Goal: Check status: Check status

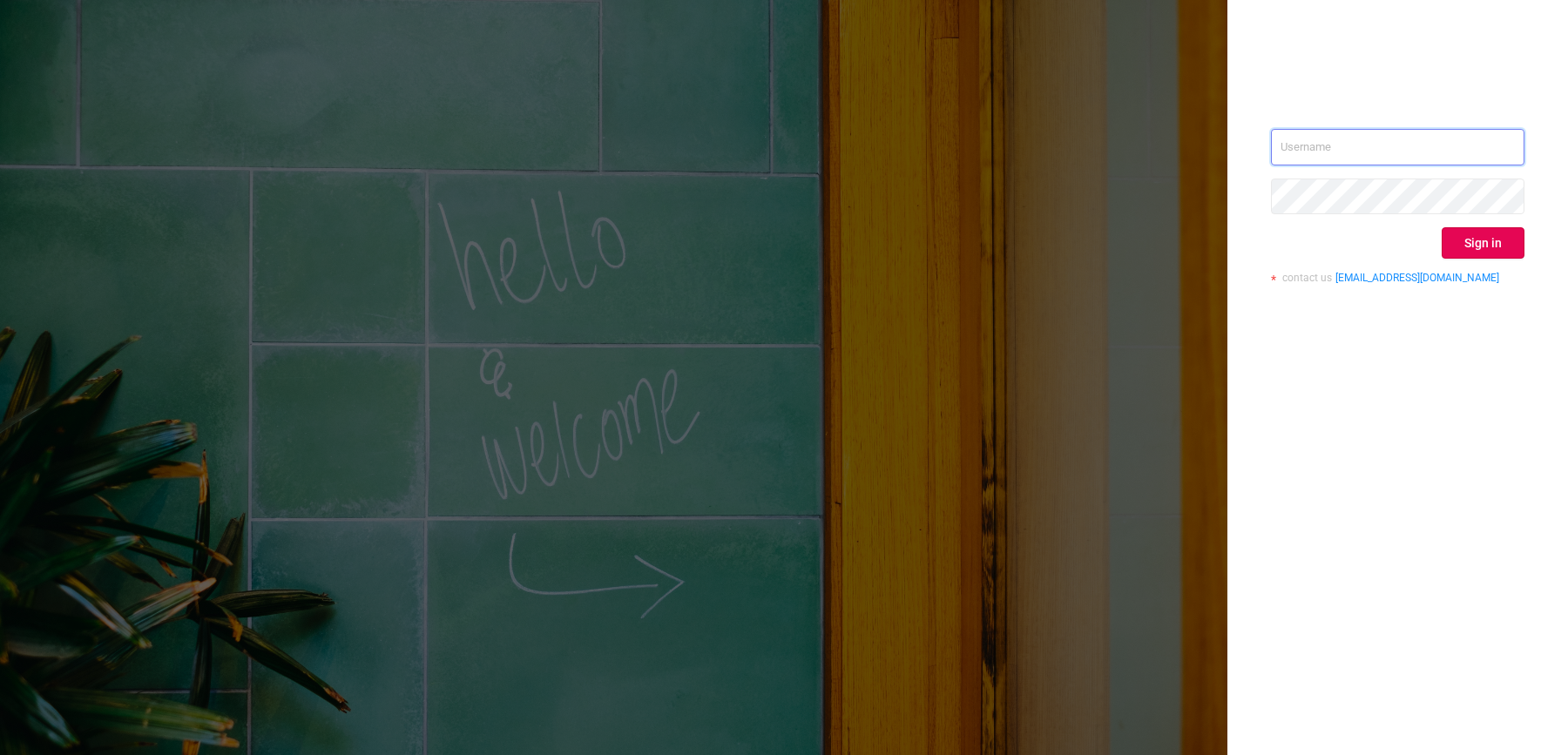
click at [1393, 134] on input "text" at bounding box center [1397, 147] width 254 height 36
type input "[EMAIL_ADDRESS][DOMAIN_NAME]"
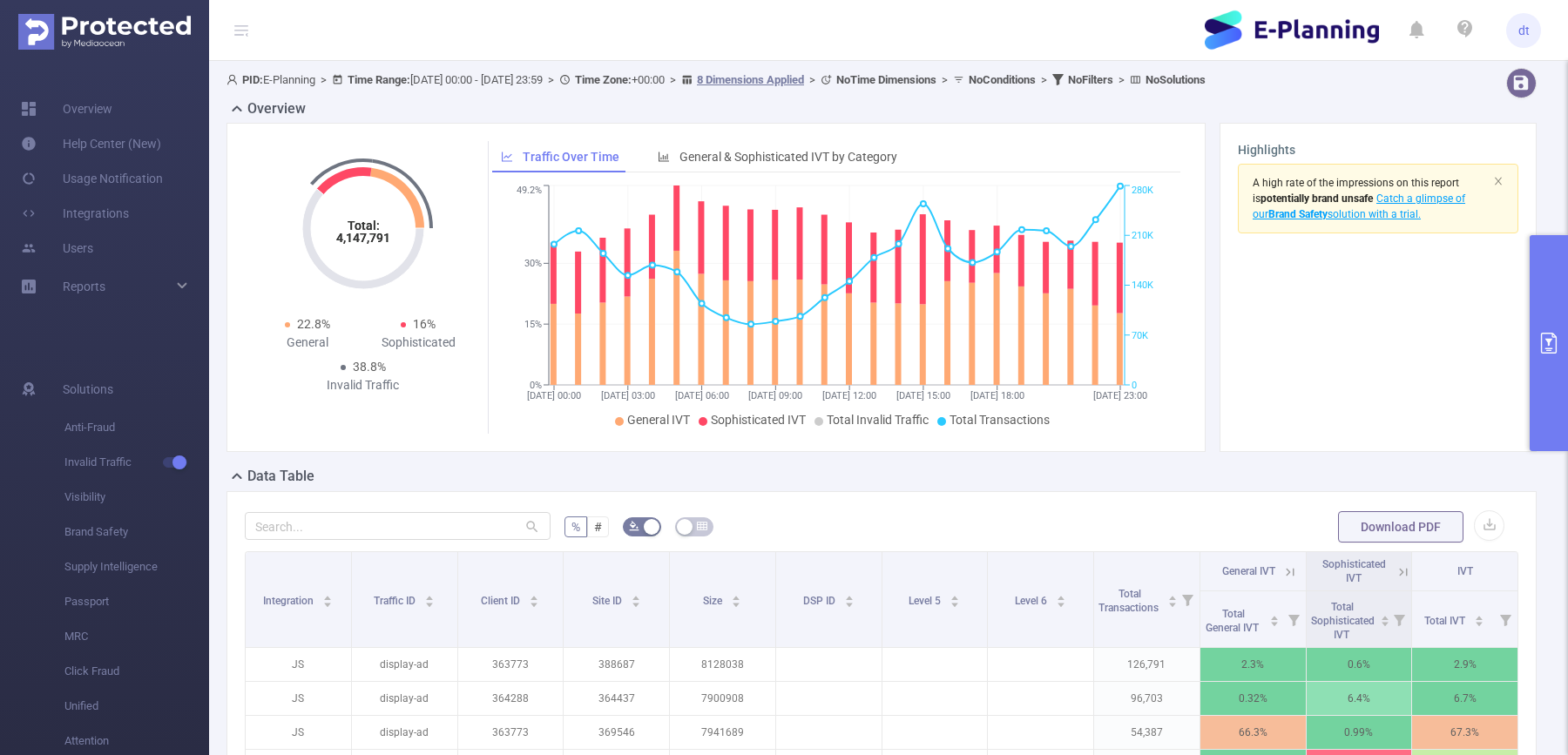
click at [1538, 336] on icon "primary" at bounding box center [1548, 343] width 21 height 21
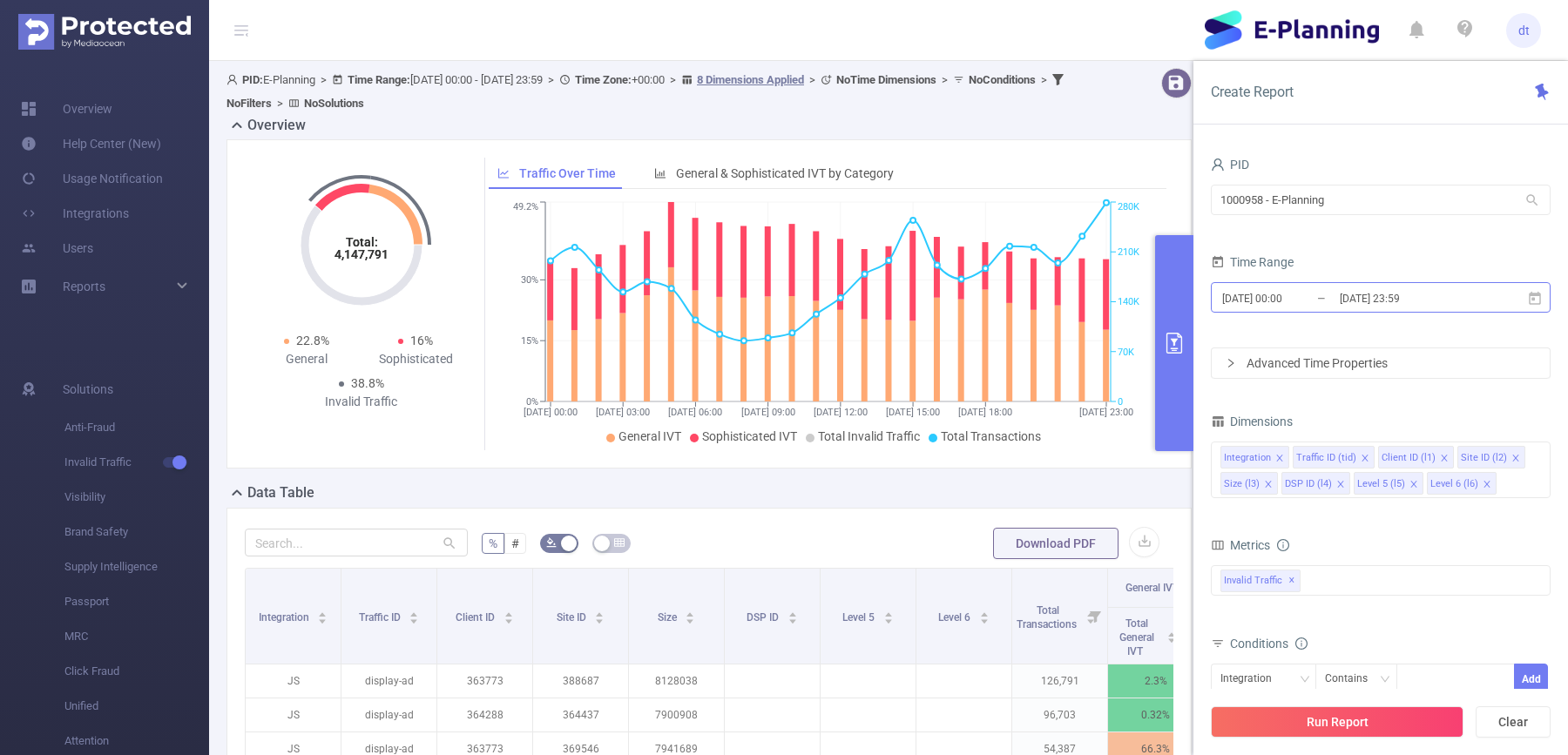
click at [1423, 303] on input "[DATE] 23:59" at bounding box center [1408, 298] width 141 height 24
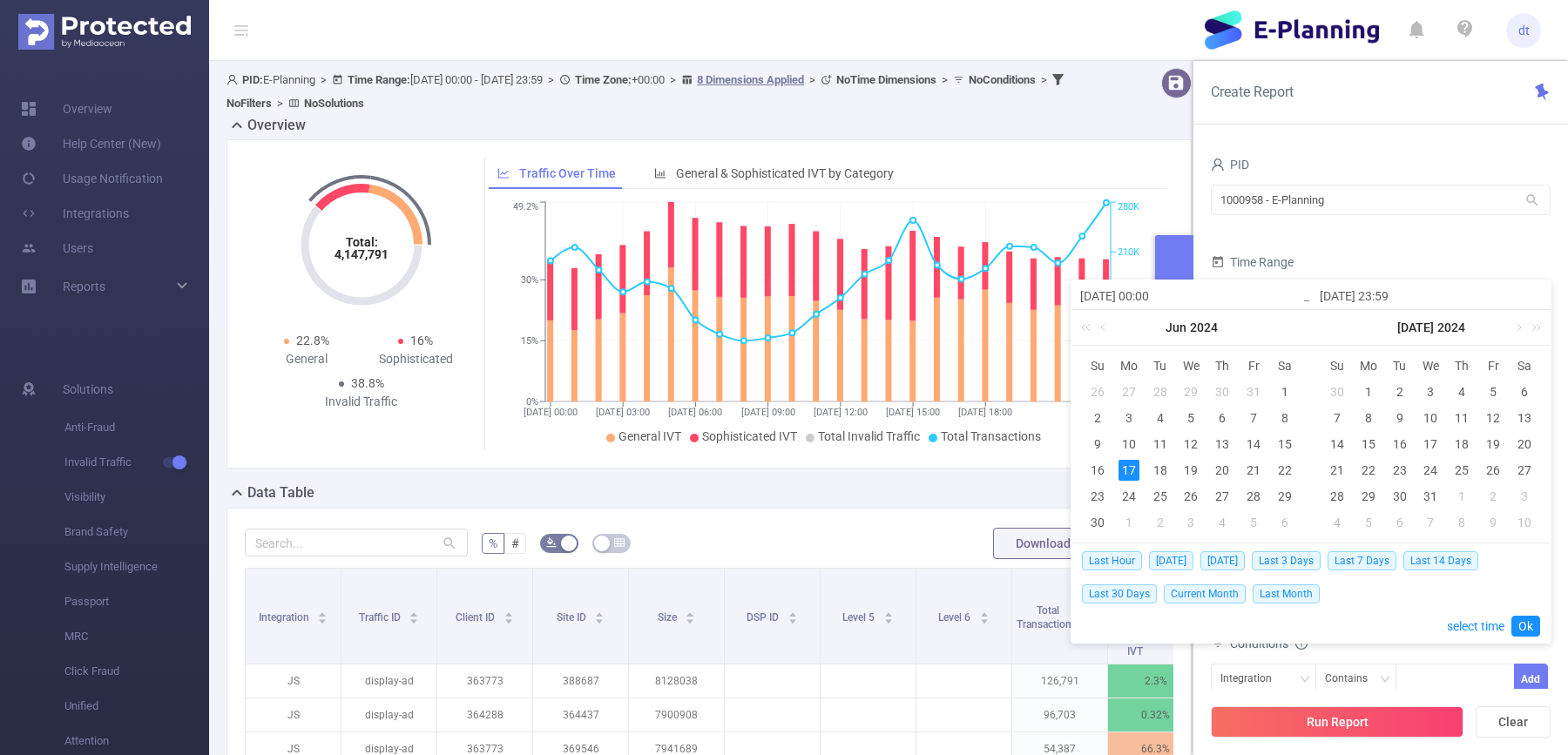
click at [1290, 572] on div "Last Hour [DATE] [DATE] Last 3 Days Last 7 Days Last 14 Days Last 30 Days Curre…" at bounding box center [1311, 576] width 458 height 66
click at [1290, 561] on span "Last 3 Days" at bounding box center [1286, 561] width 69 height 19
type input "[DATE] 00:00"
type input "[DATE] 23:59"
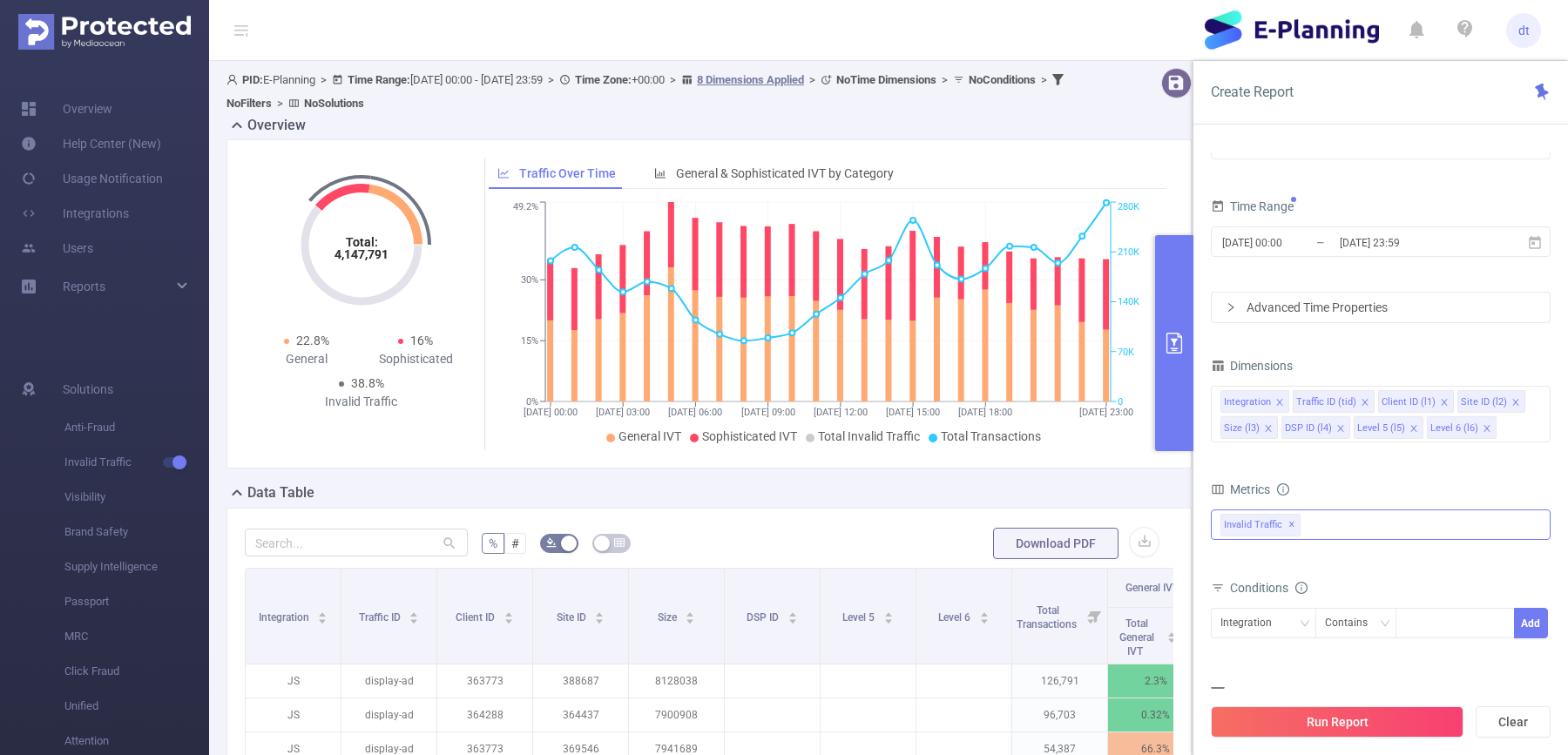
click at [1340, 529] on div "Invalid Traffic ✕" at bounding box center [1381, 525] width 340 height 31
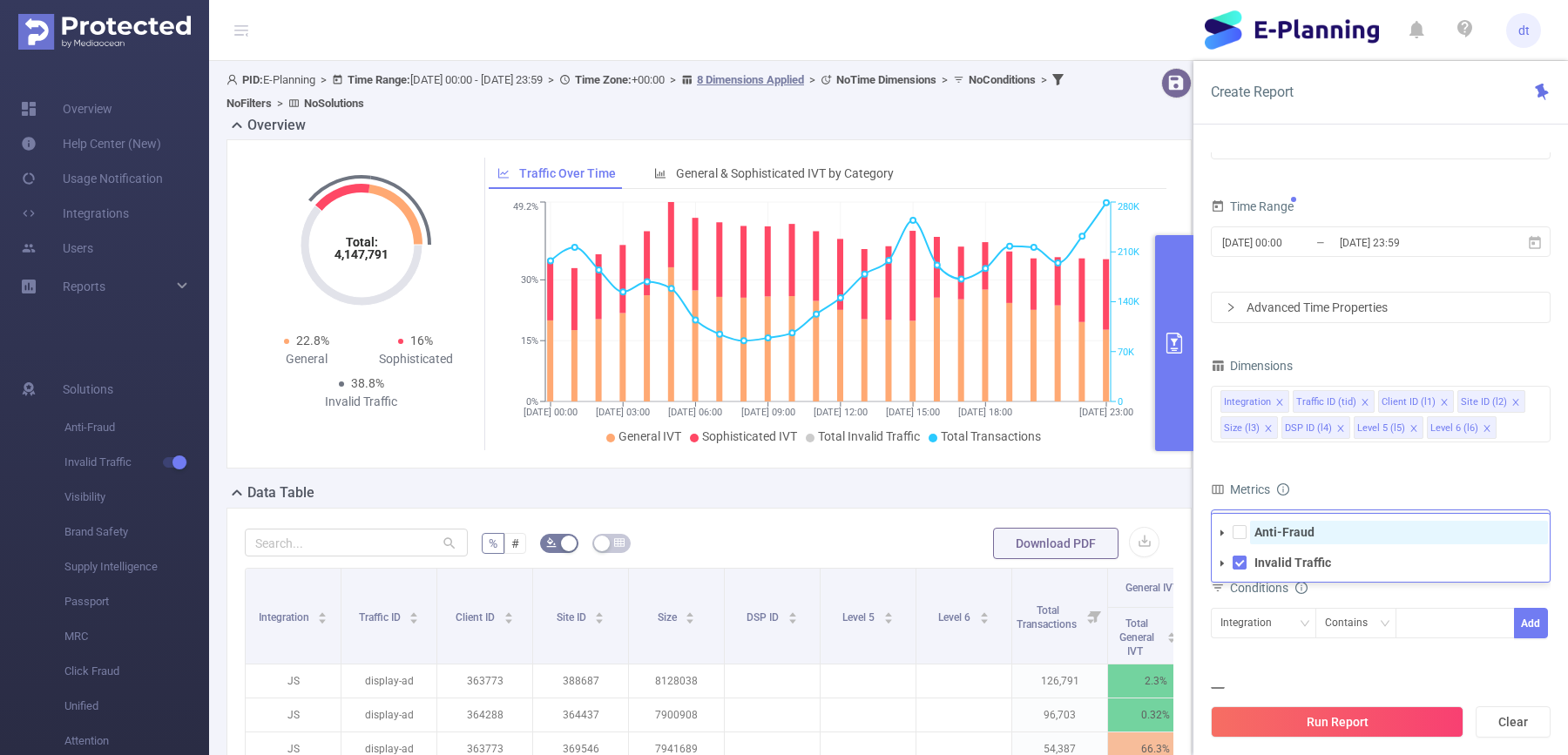
click at [1250, 535] on span "Anti-Fraud" at bounding box center [1399, 532] width 298 height 24
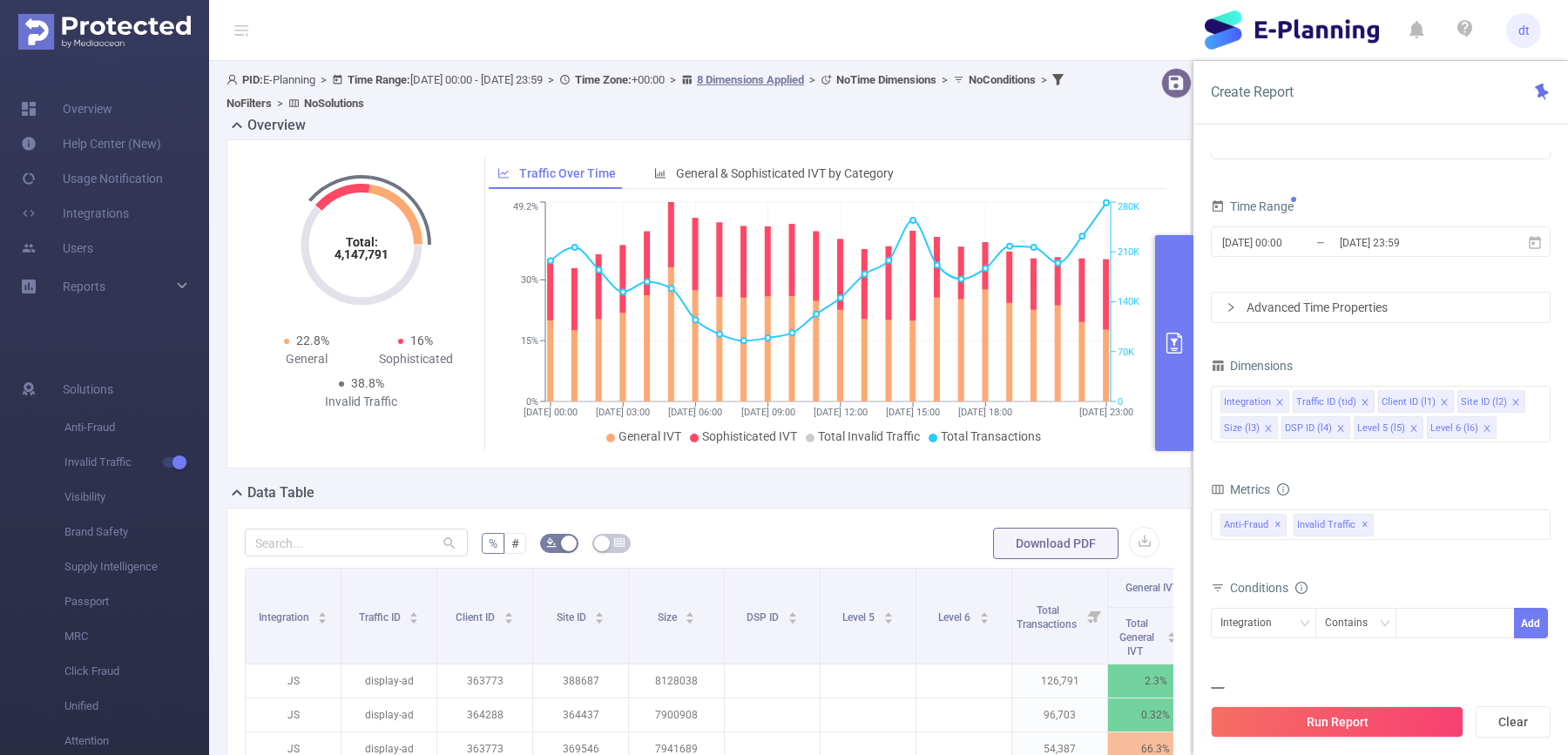
click at [1323, 464] on form "Dimensions Integration Traffic ID (tid) Client ID (l1) Site ID (l2) Size (l3) D…" at bounding box center [1381, 560] width 340 height 413
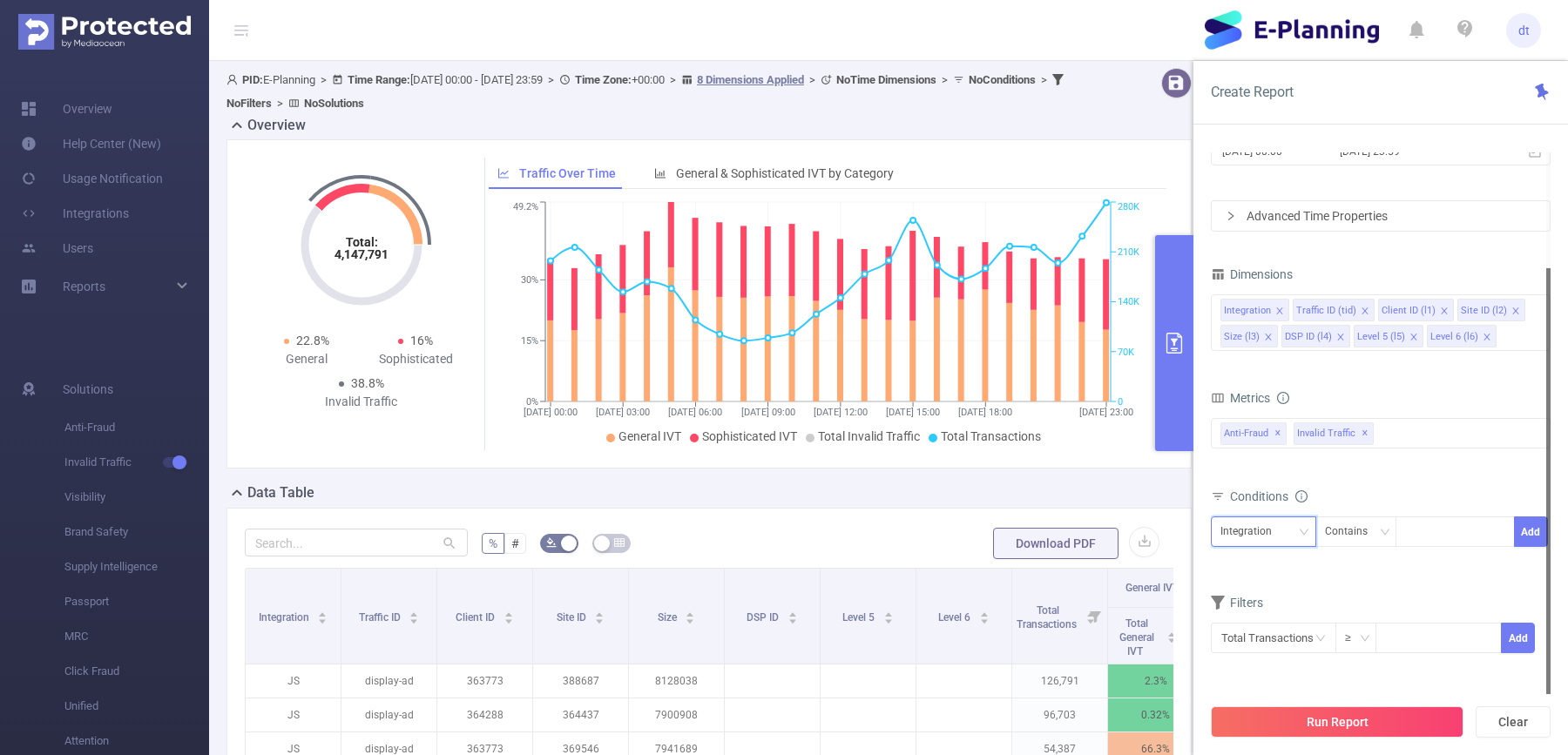
click at [1268, 522] on div "Integration" at bounding box center [1253, 531] width 64 height 29
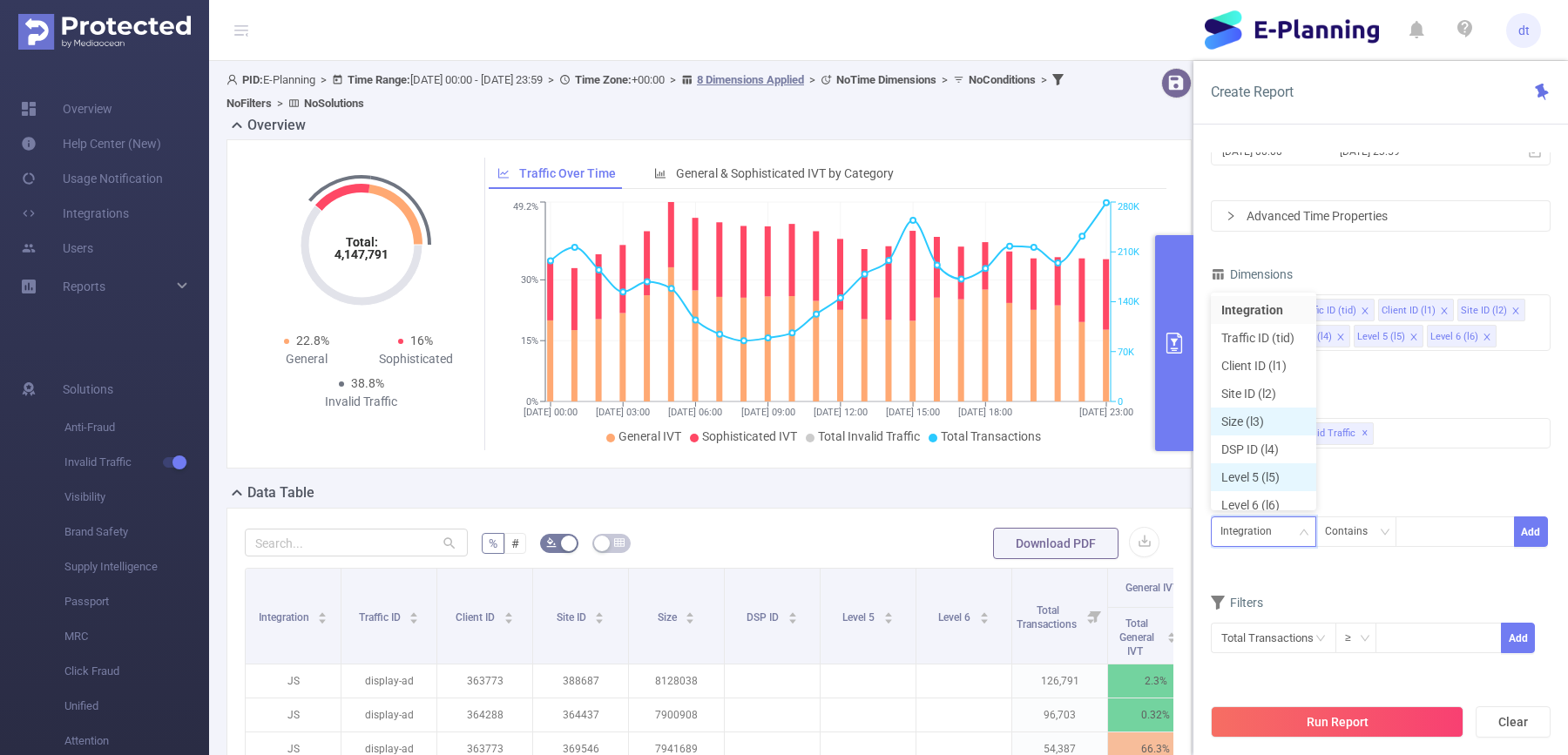
scroll to position [9, 0]
click at [1261, 375] on li "Site ID (l2)" at bounding box center [1263, 384] width 105 height 28
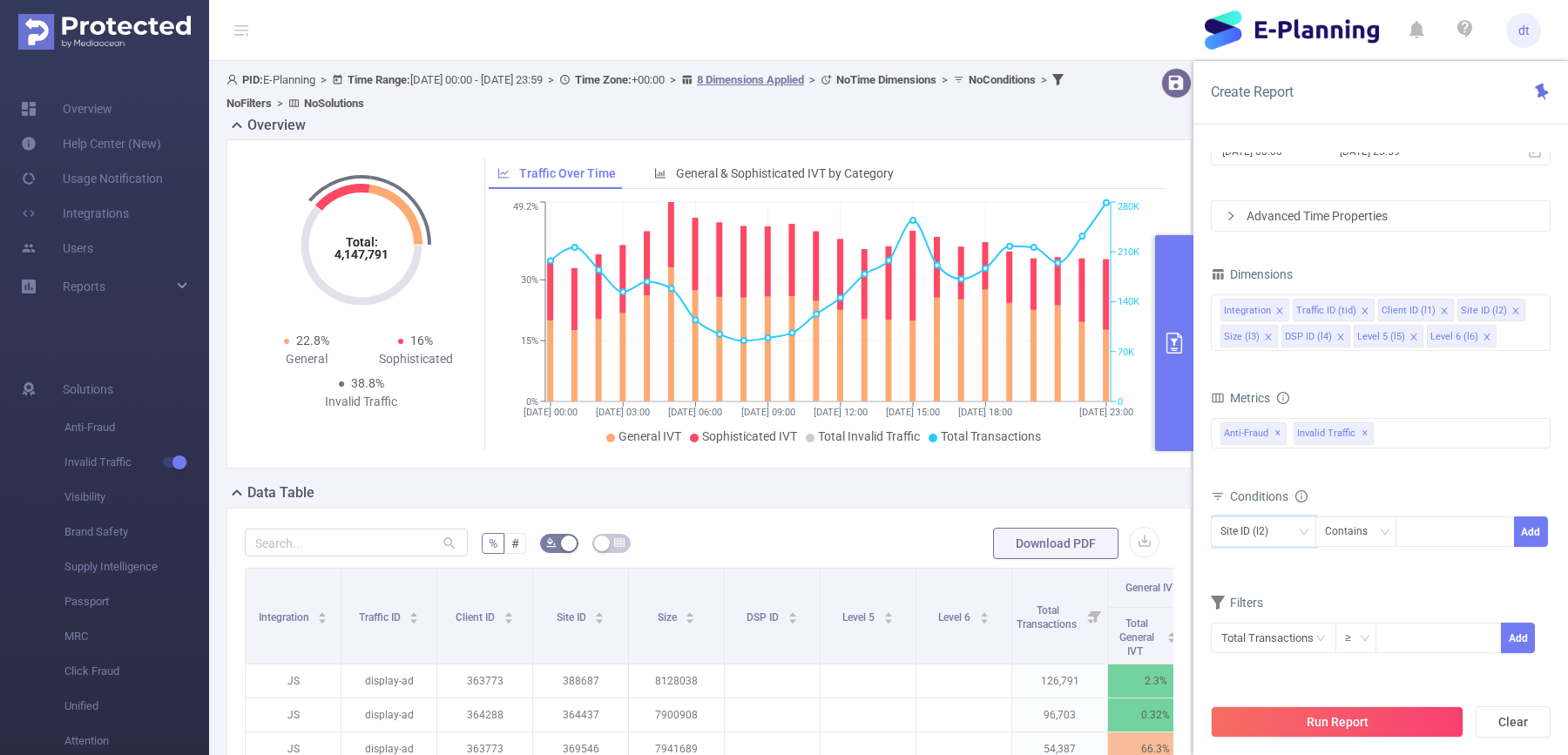
click at [1439, 547] on div "Site ID (l2) Contains Add" at bounding box center [1381, 535] width 340 height 39
click at [1437, 531] on div at bounding box center [1455, 531] width 100 height 29
paste input "1010728"
type input "1010728"
click at [1446, 562] on li "1010728" at bounding box center [1454, 564] width 118 height 28
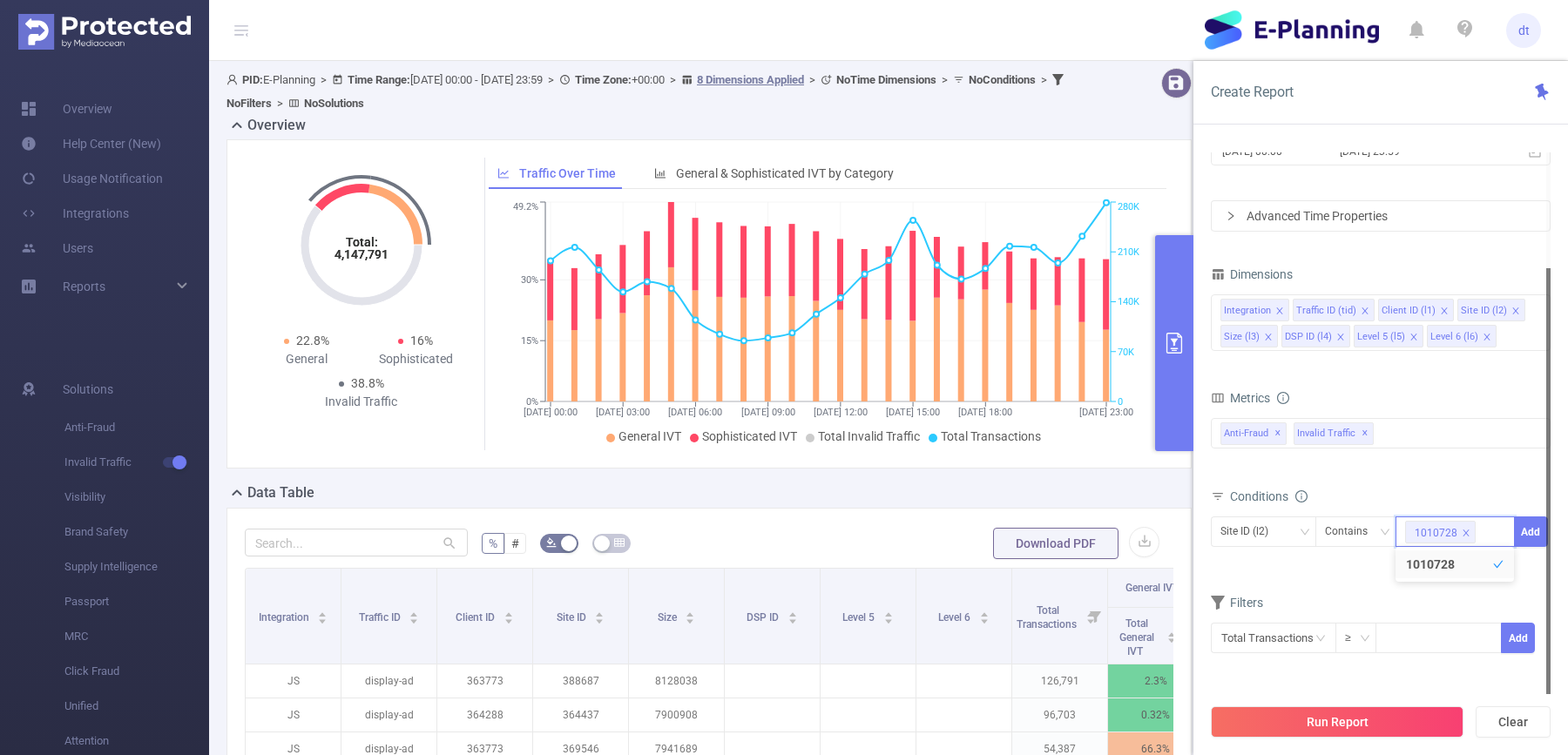
click at [1546, 531] on div at bounding box center [1548, 482] width 5 height 427
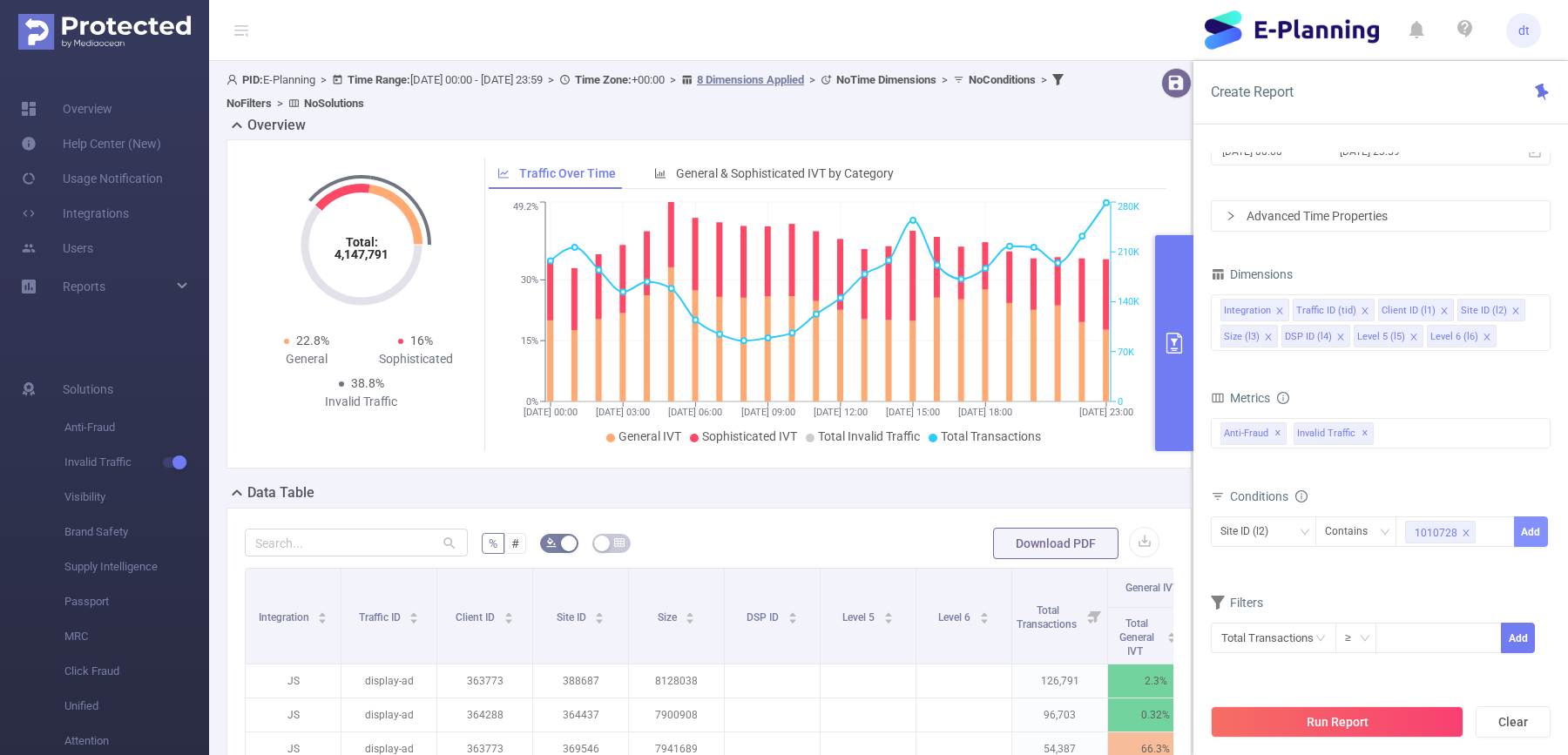
click at [1537, 532] on button "Add" at bounding box center [1530, 531] width 34 height 31
click at [1337, 710] on button "Run Report" at bounding box center [1337, 721] width 253 height 31
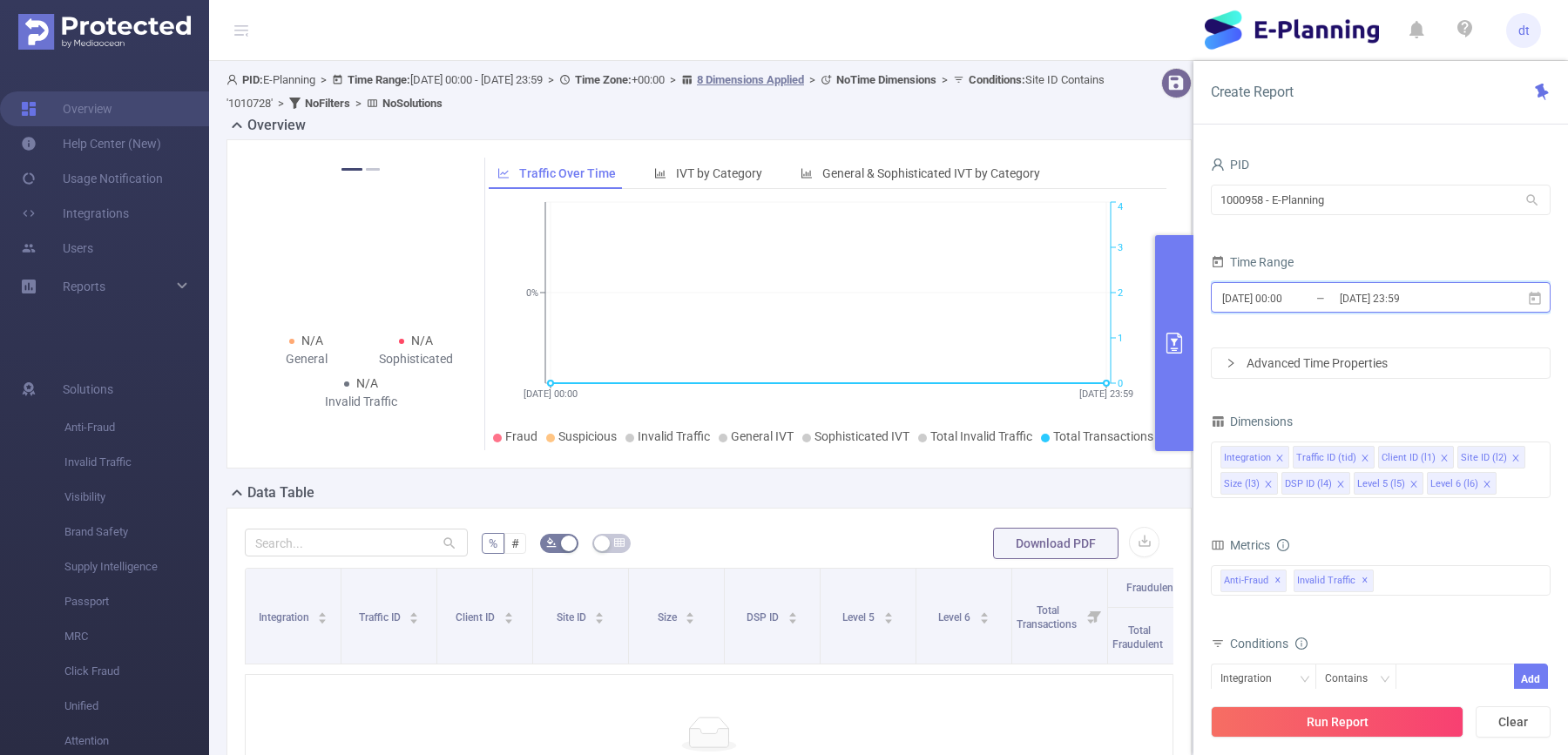
click at [1528, 301] on icon at bounding box center [1534, 298] width 15 height 15
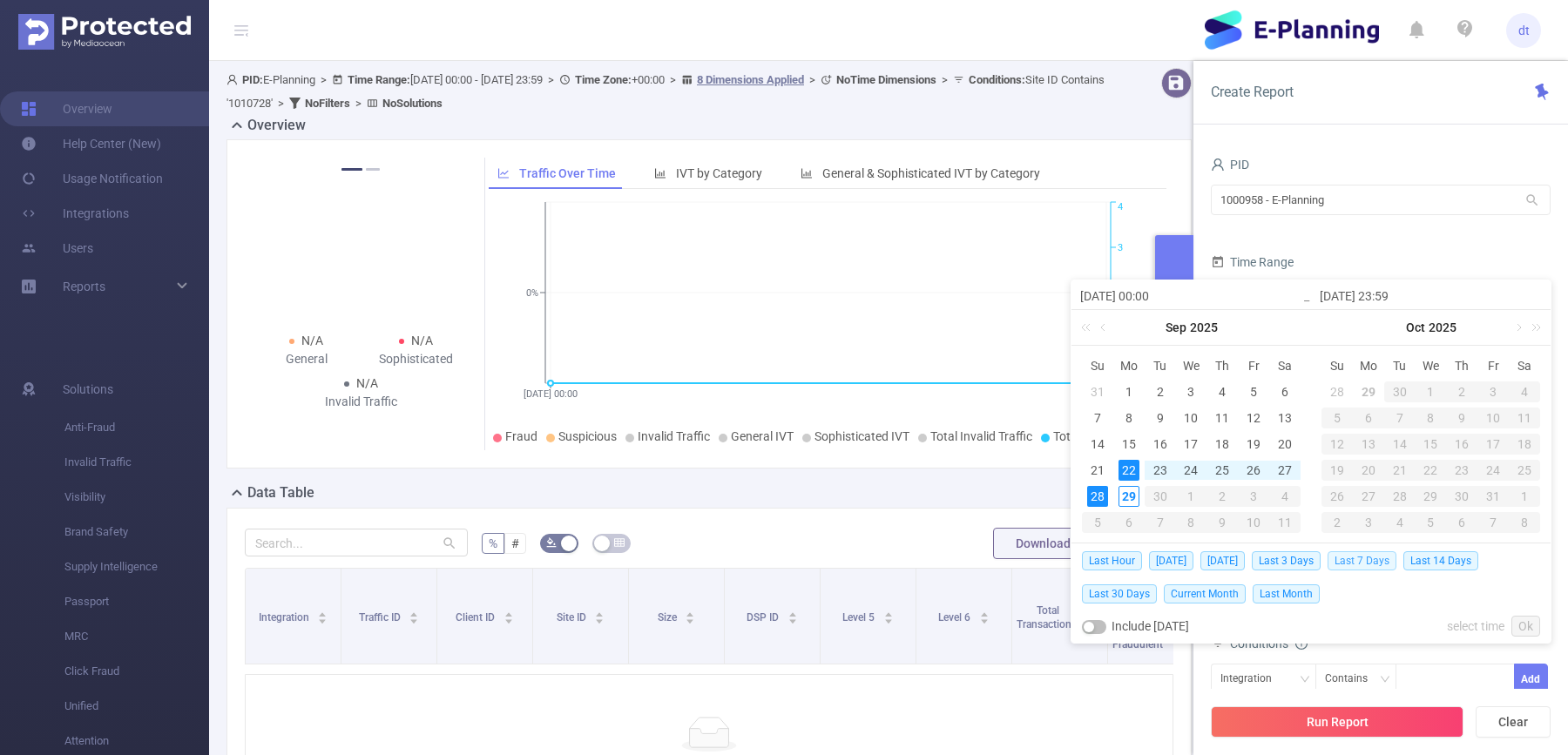
click at [1378, 554] on span "Last 7 Days" at bounding box center [1362, 561] width 69 height 19
type input "[DATE] 00:00"
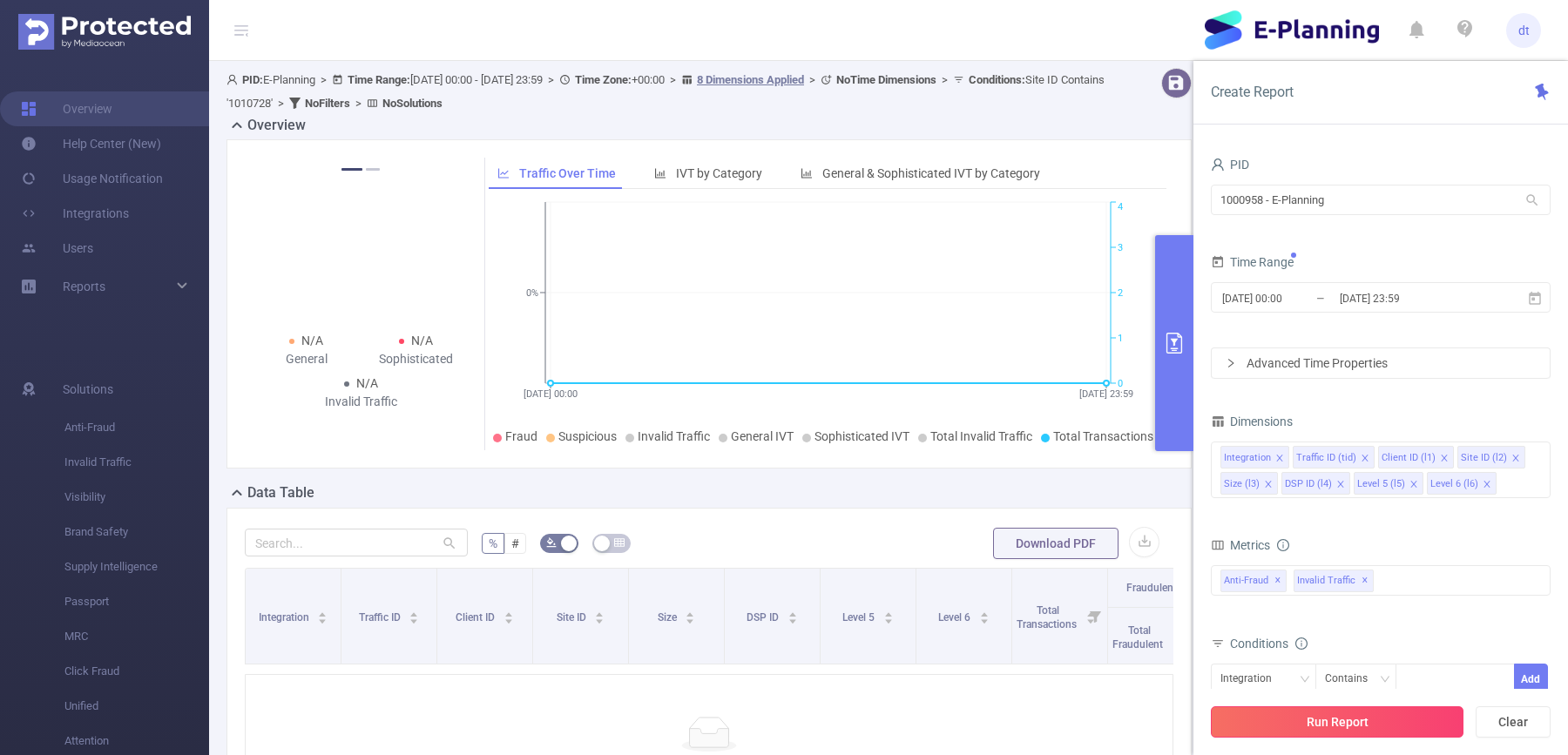
click at [1340, 733] on button "Run Report" at bounding box center [1337, 721] width 253 height 31
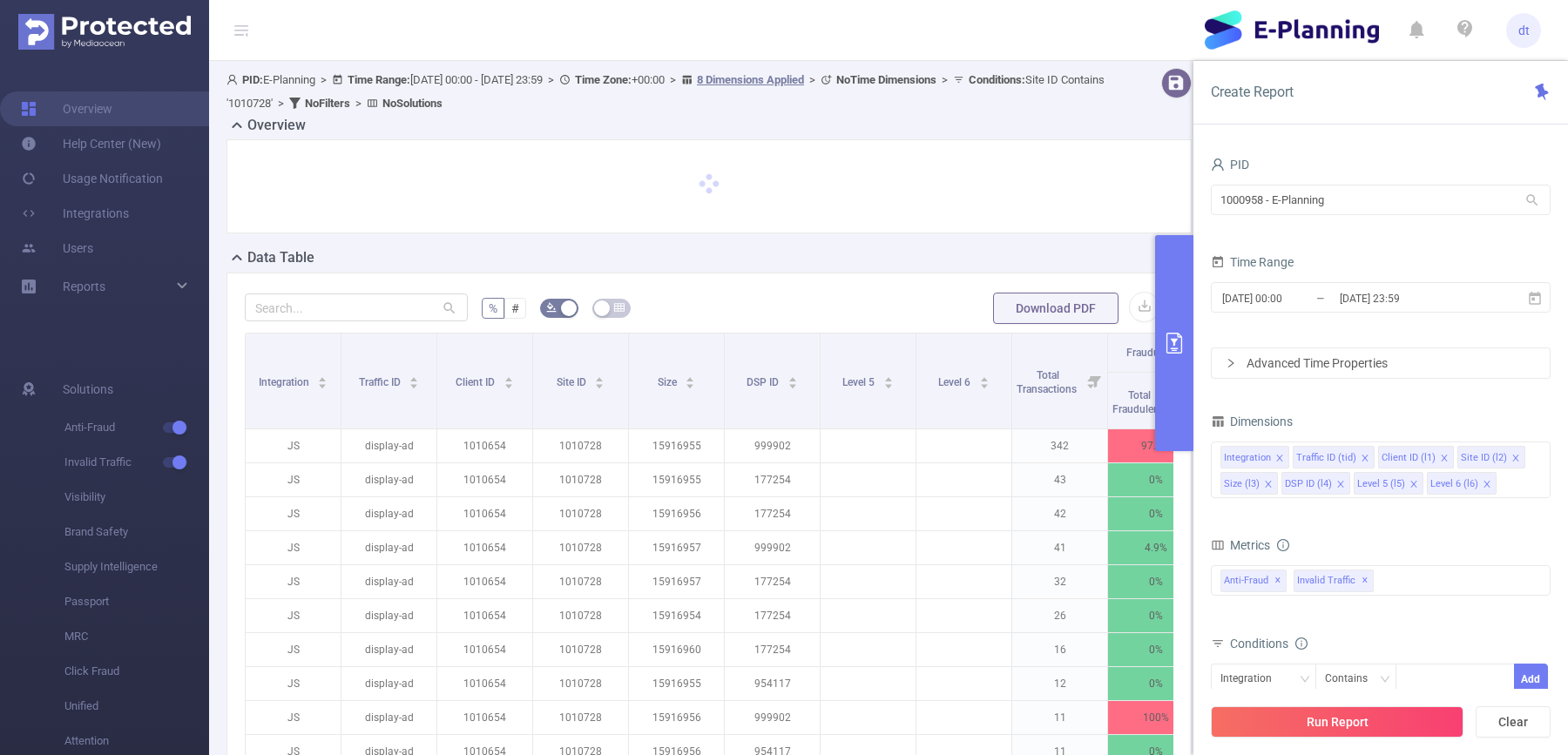
click at [1180, 298] on button "primary" at bounding box center [1174, 343] width 38 height 216
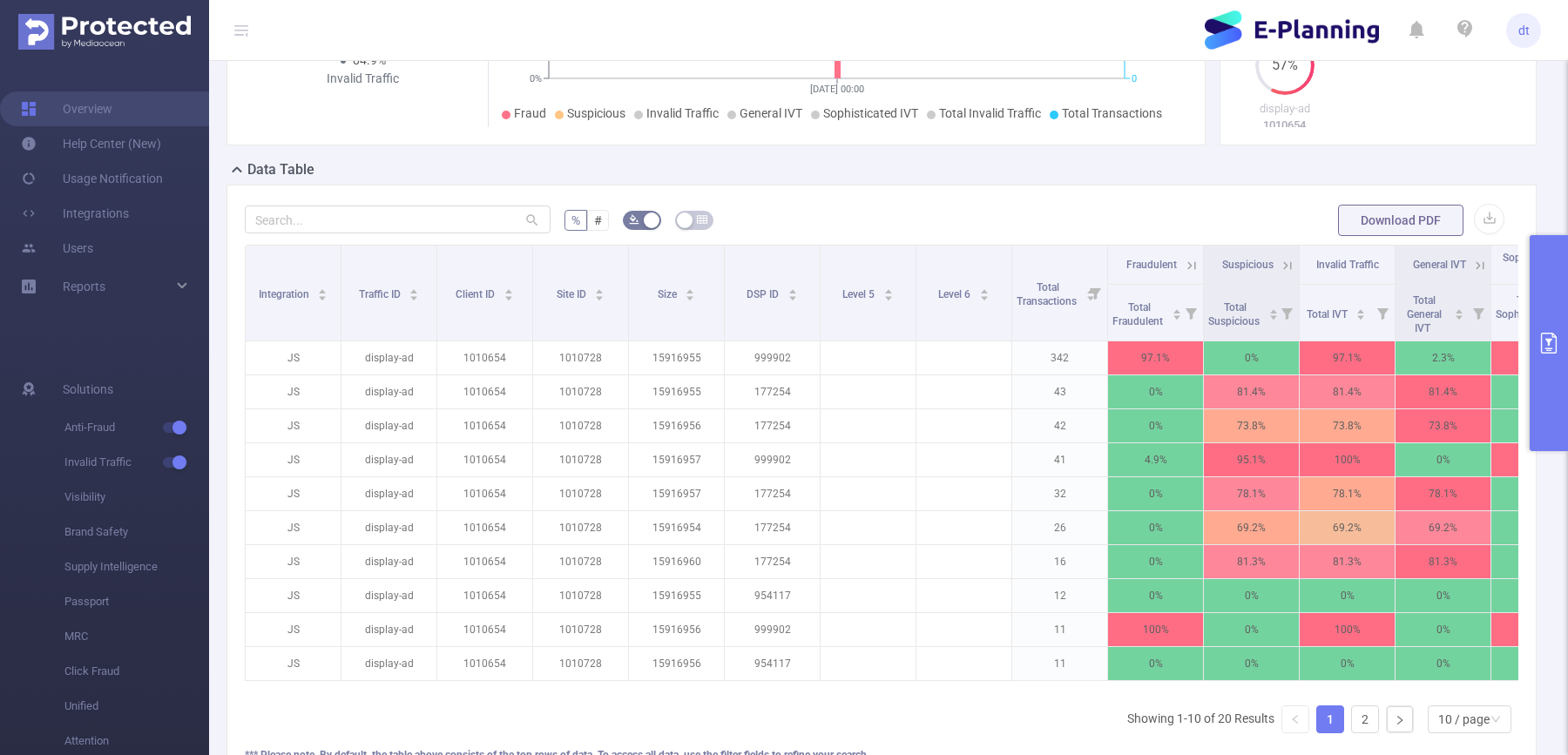
scroll to position [307, 0]
click at [1543, 317] on button "primary" at bounding box center [1549, 343] width 38 height 216
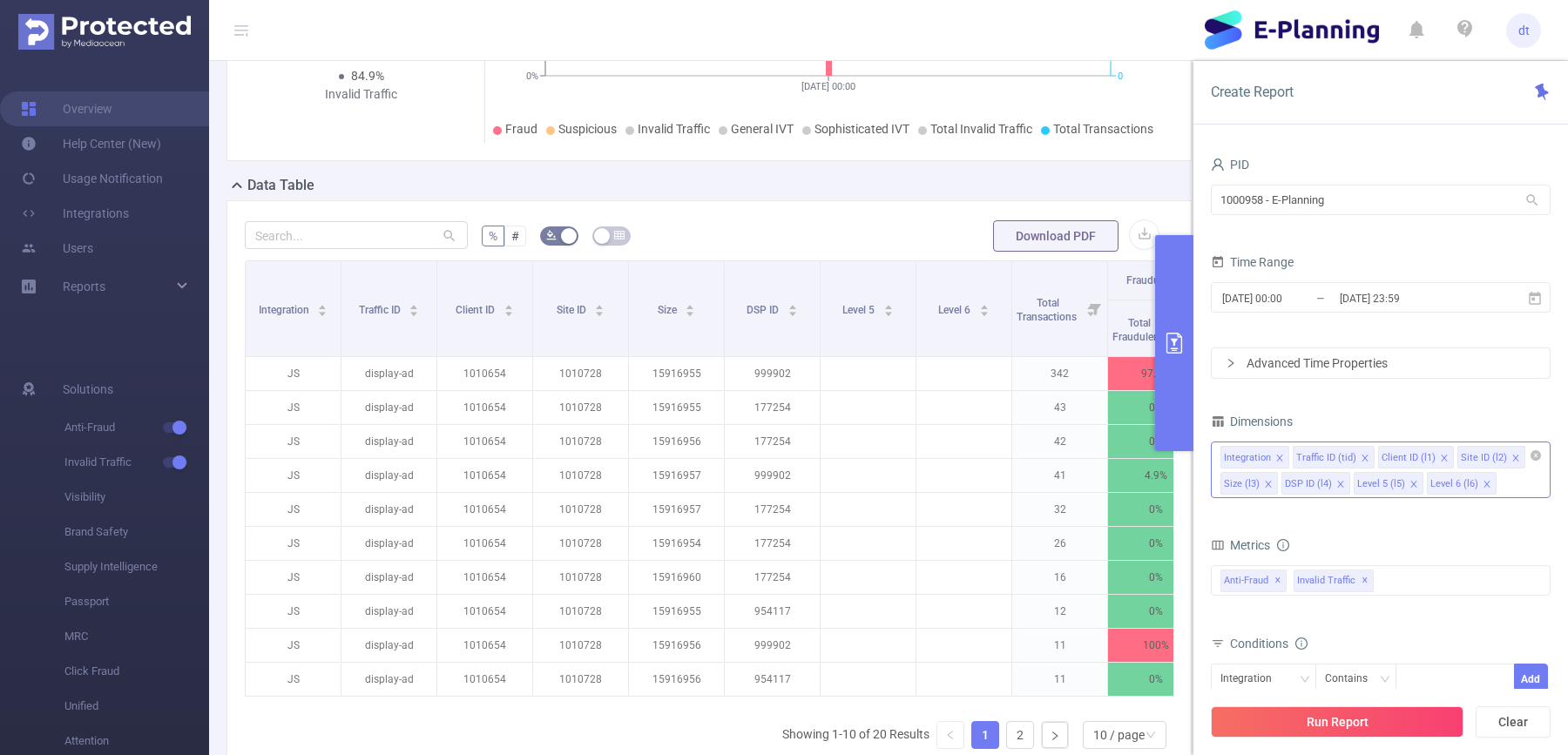
click at [1337, 487] on icon "icon: close" at bounding box center [1341, 484] width 9 height 10
click at [1266, 483] on icon "icon: close" at bounding box center [1268, 484] width 9 height 9
click at [1280, 481] on icon "icon: close" at bounding box center [1280, 483] width 6 height 6
click at [1280, 485] on icon "icon: close" at bounding box center [1281, 484] width 9 height 9
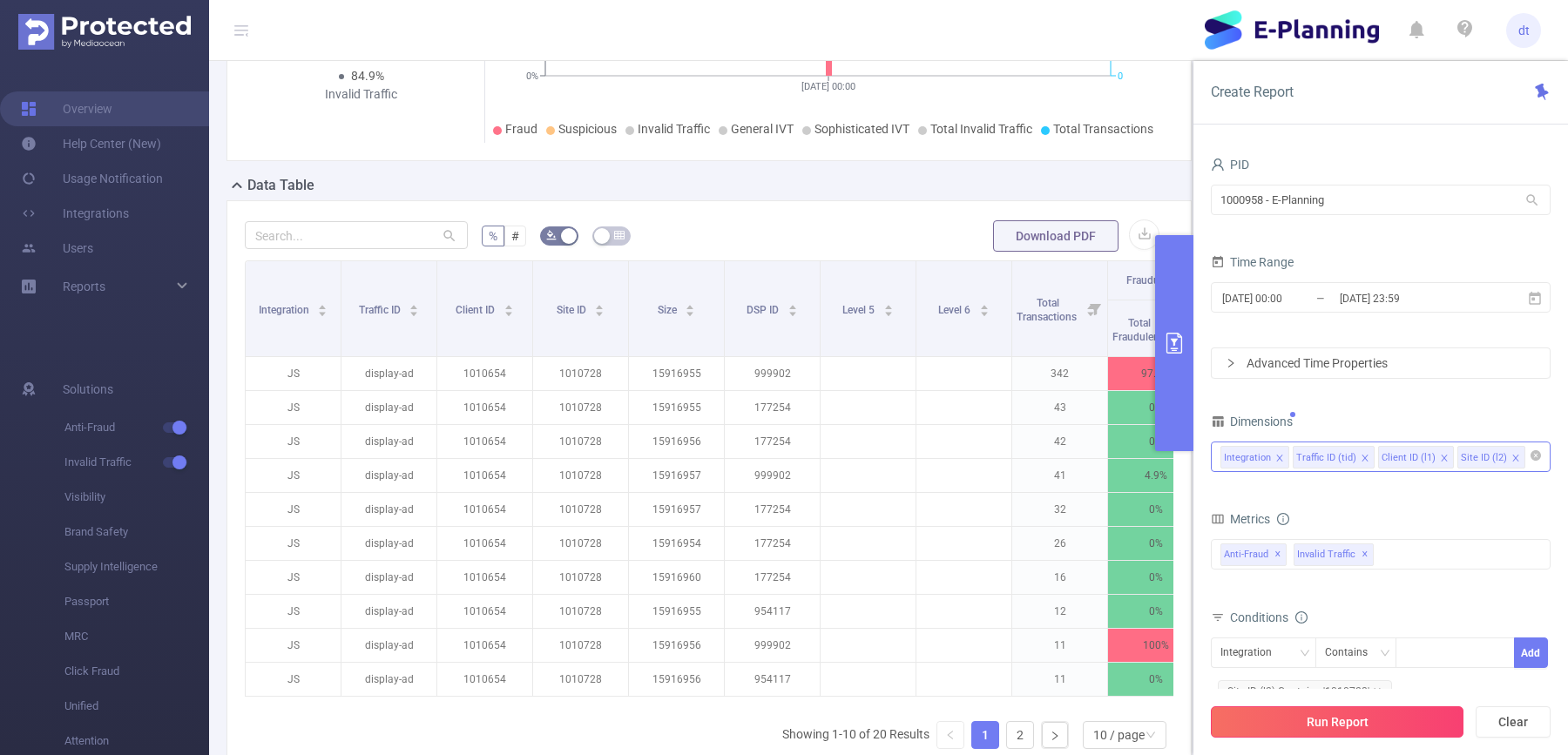
click at [1347, 712] on button "Run Report" at bounding box center [1337, 721] width 253 height 31
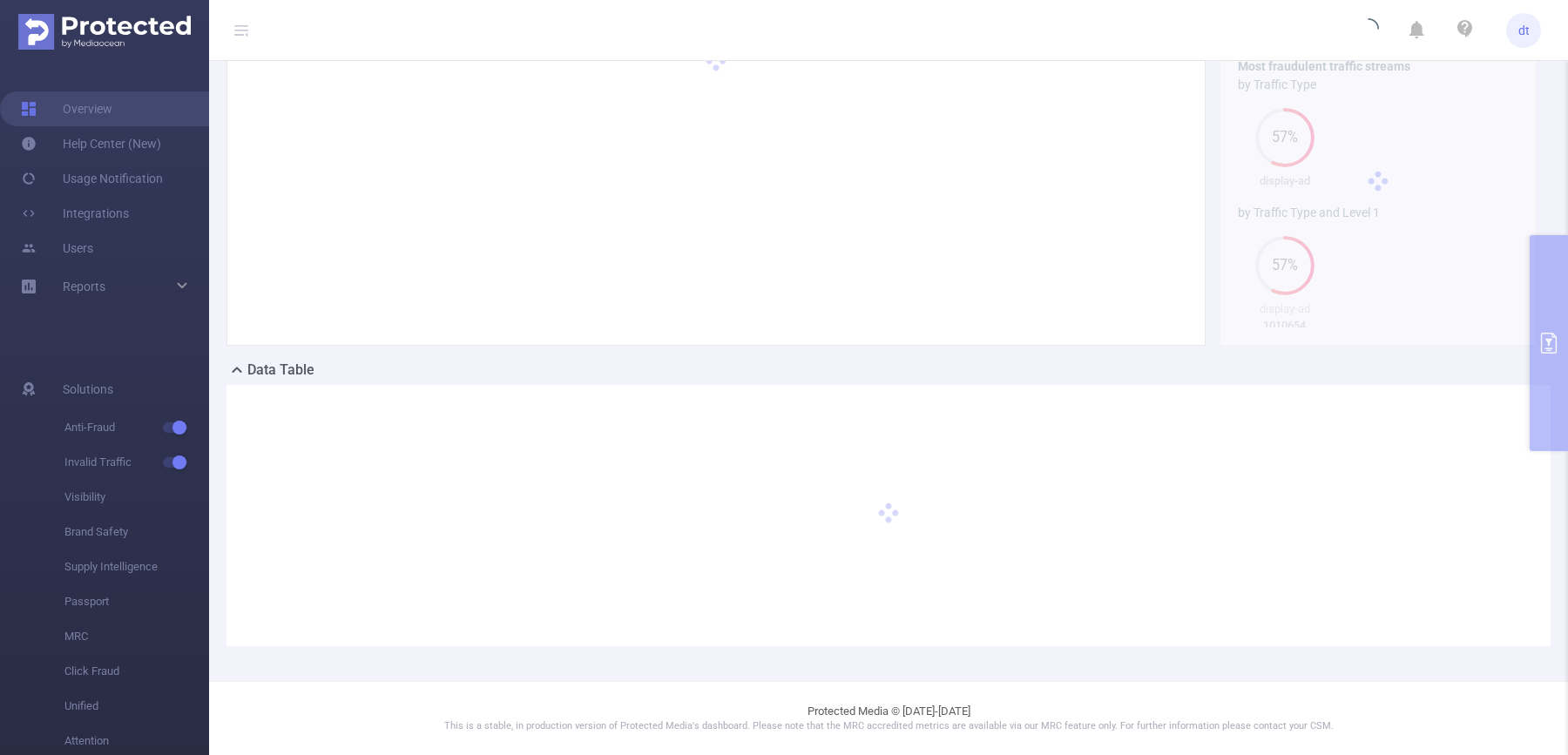
scroll to position [121, 0]
